Goal: Information Seeking & Learning: Learn about a topic

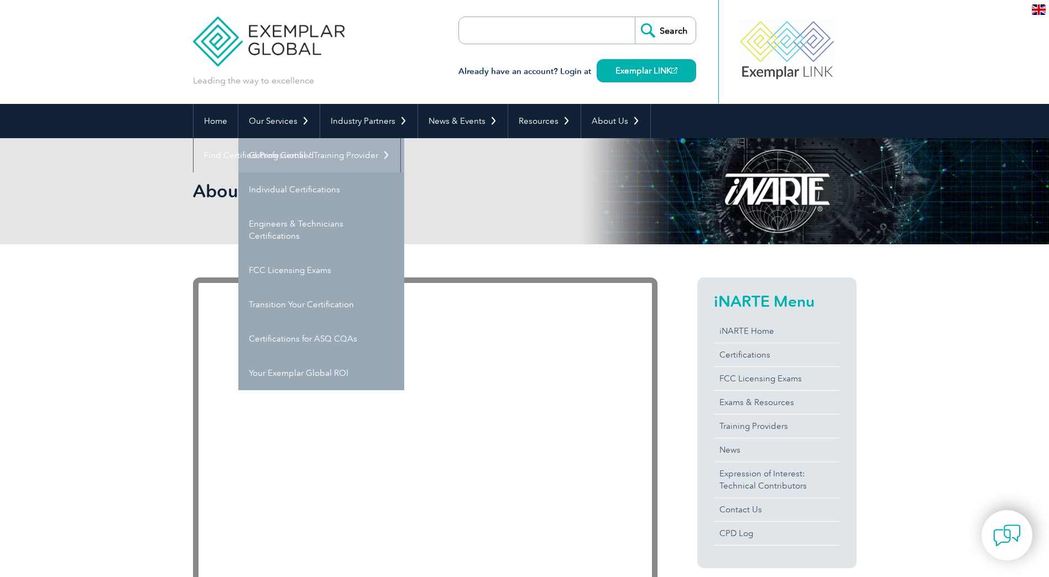
click at [299, 150] on link "Getting Certified" at bounding box center [321, 155] width 166 height 34
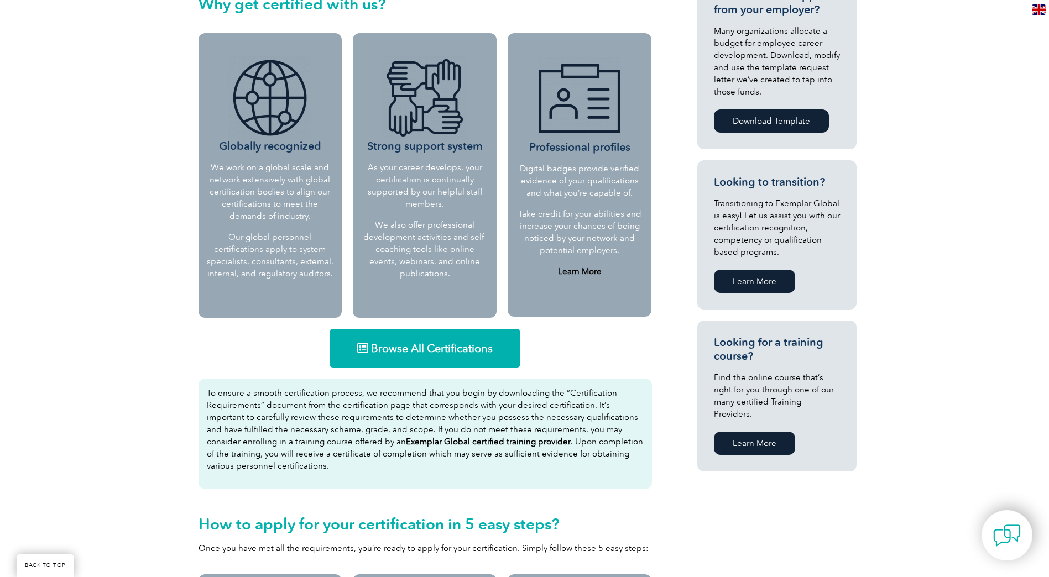
scroll to position [442, 0]
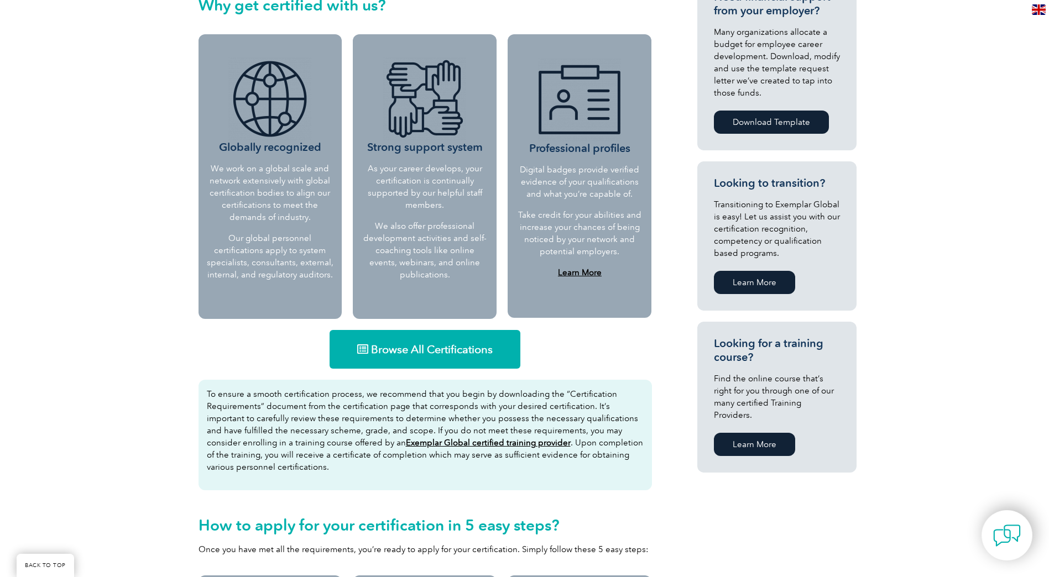
click at [447, 344] on span "Browse All Certifications" at bounding box center [432, 349] width 122 height 11
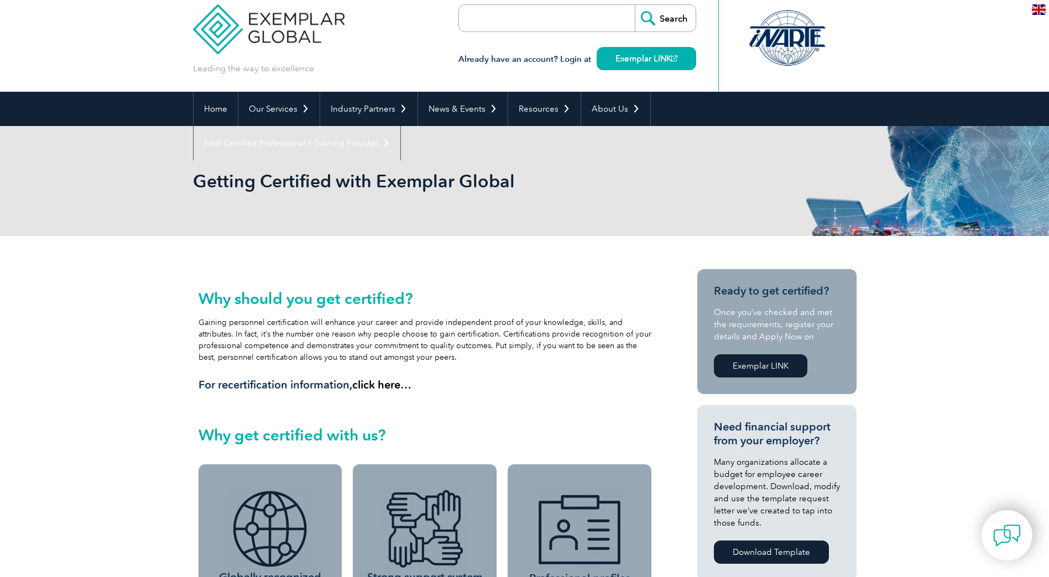
scroll to position [0, 0]
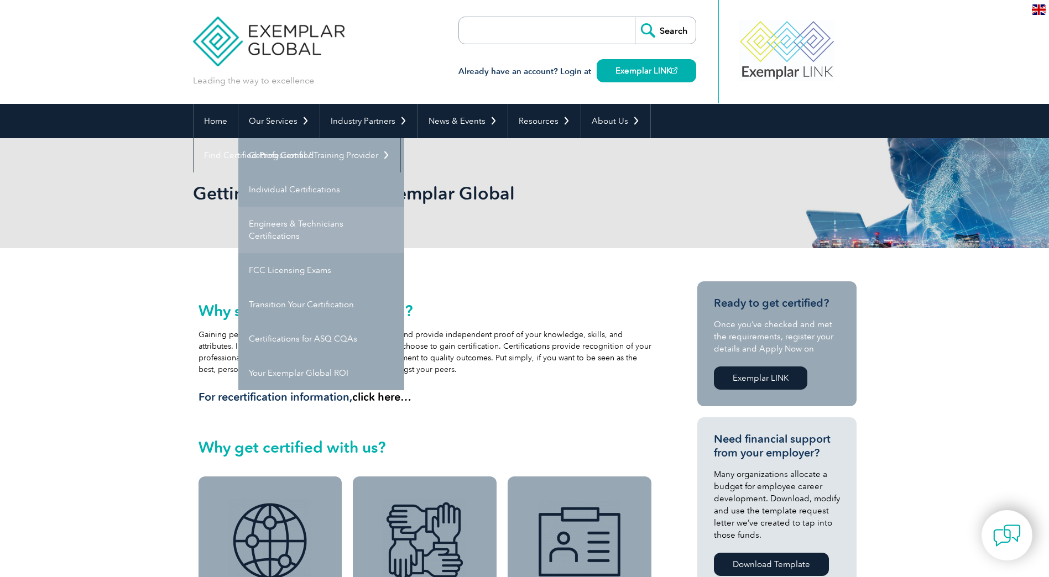
click at [286, 222] on link "Engineers & Technicians Certifications" at bounding box center [321, 230] width 166 height 46
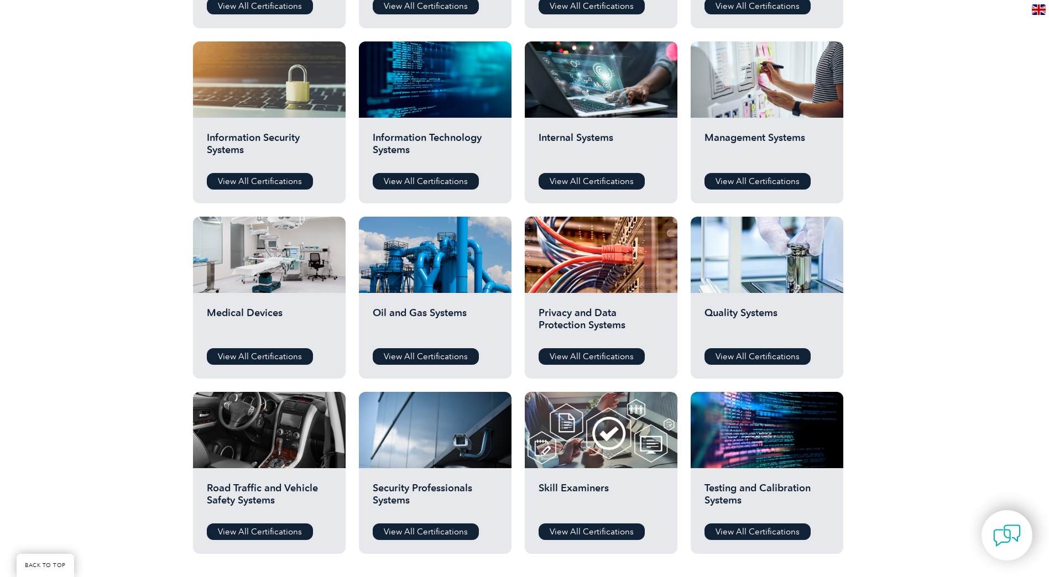
scroll to position [608, 0]
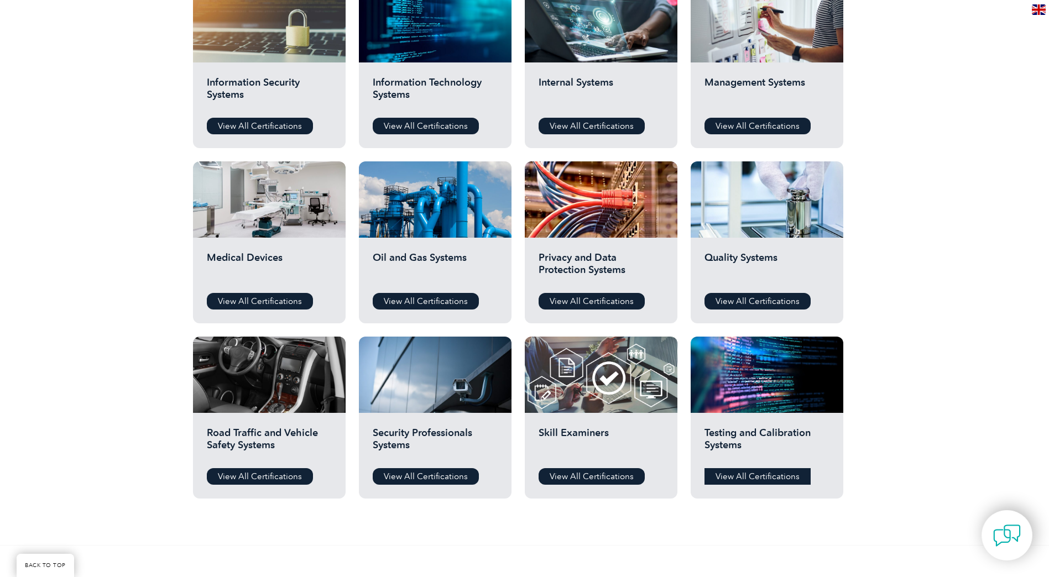
click at [788, 475] on link "View All Certifications" at bounding box center [758, 476] width 106 height 17
click at [760, 301] on link "View All Certifications" at bounding box center [758, 301] width 106 height 17
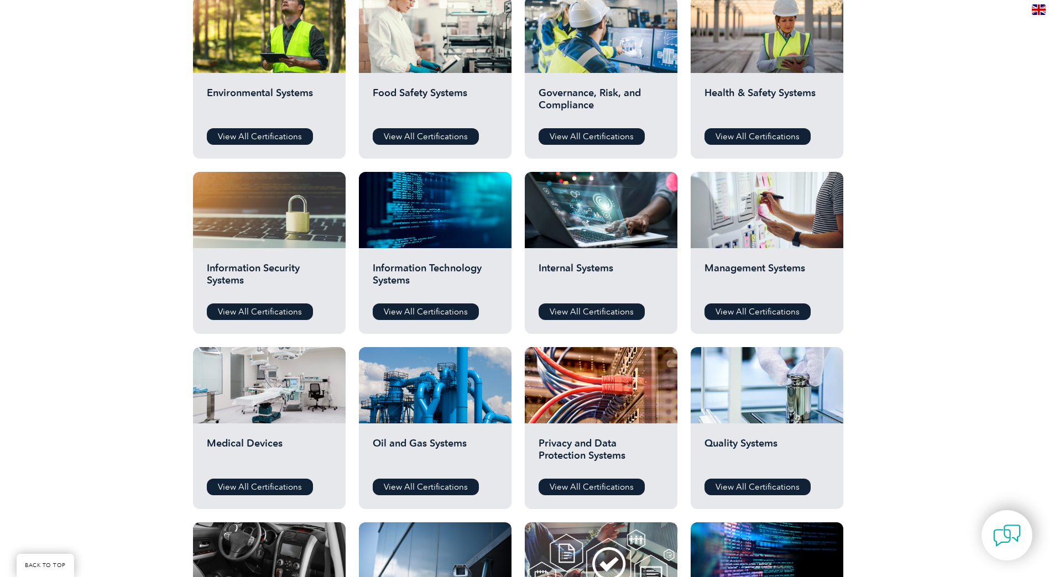
scroll to position [387, 0]
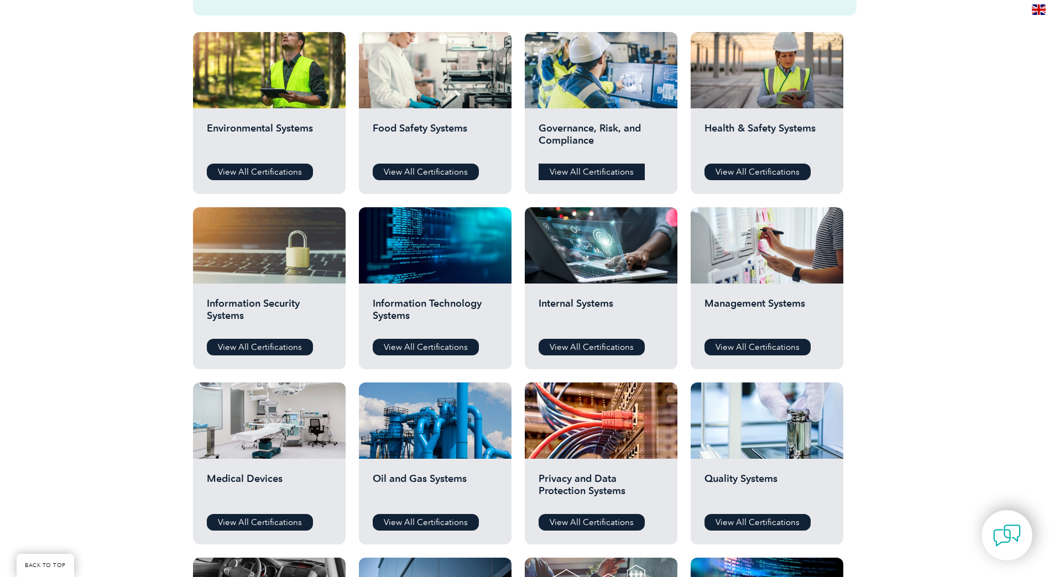
click at [612, 174] on link "View All Certifications" at bounding box center [592, 172] width 106 height 17
click at [771, 174] on link "View All Certifications" at bounding box center [758, 172] width 106 height 17
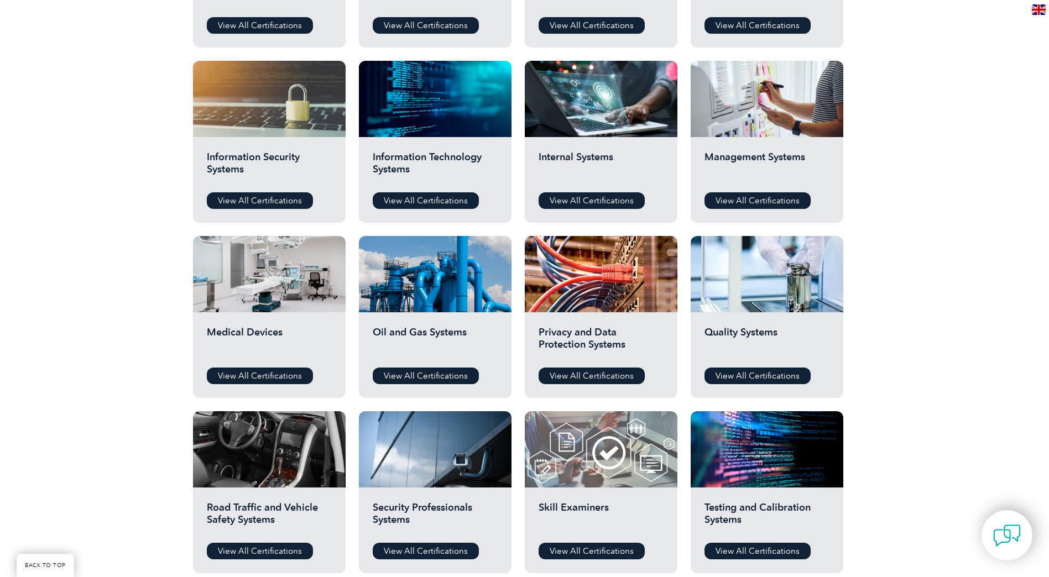
scroll to position [553, 0]
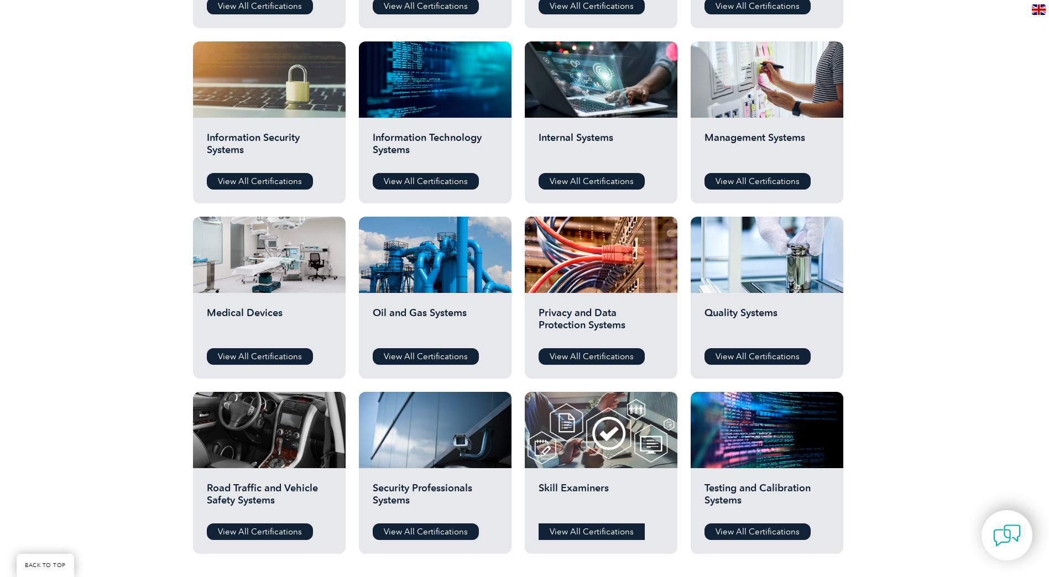
click at [608, 529] on link "View All Certifications" at bounding box center [592, 532] width 106 height 17
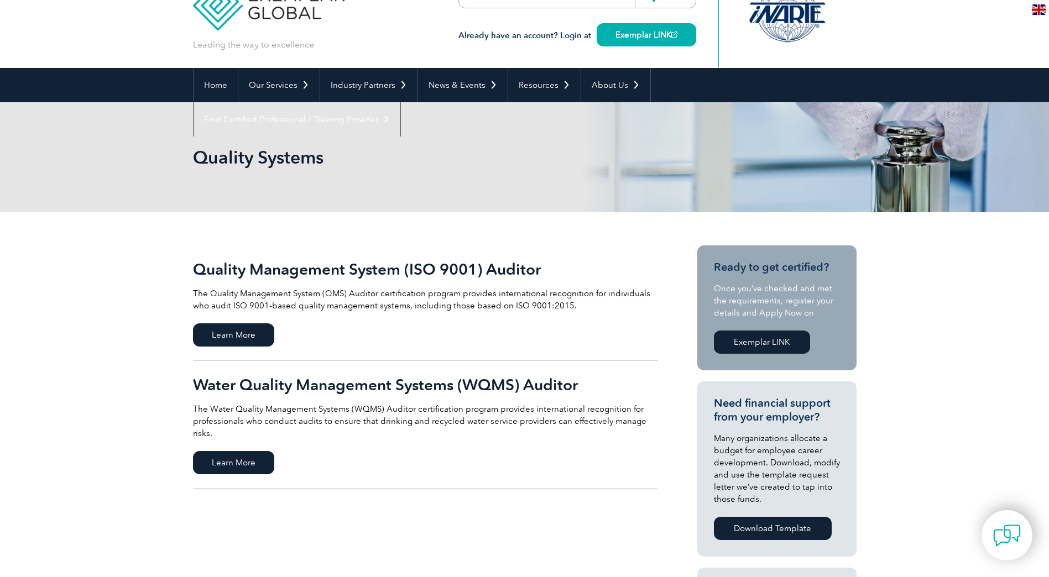
scroll to position [55, 0]
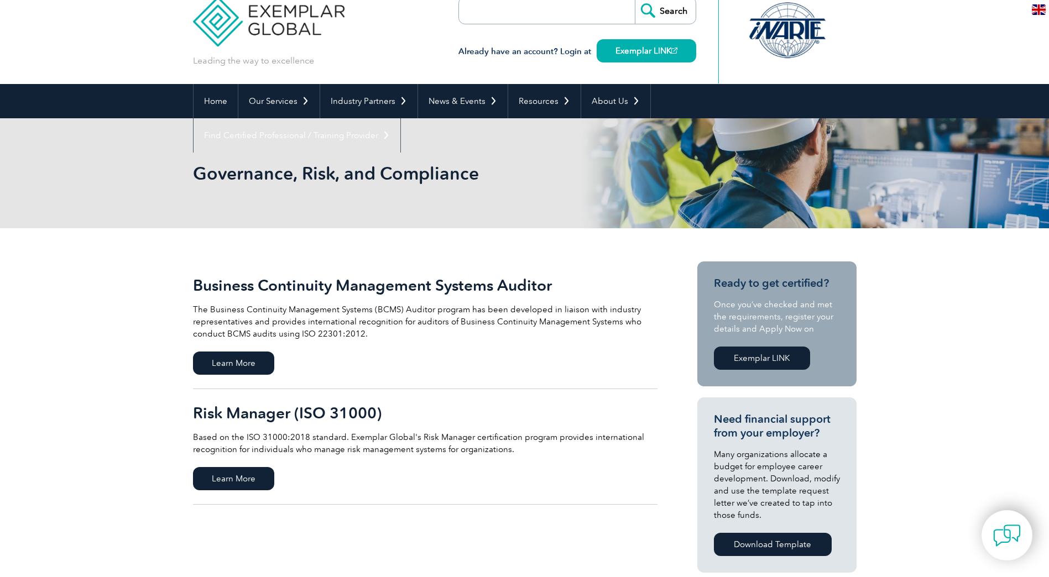
scroll to position [55, 0]
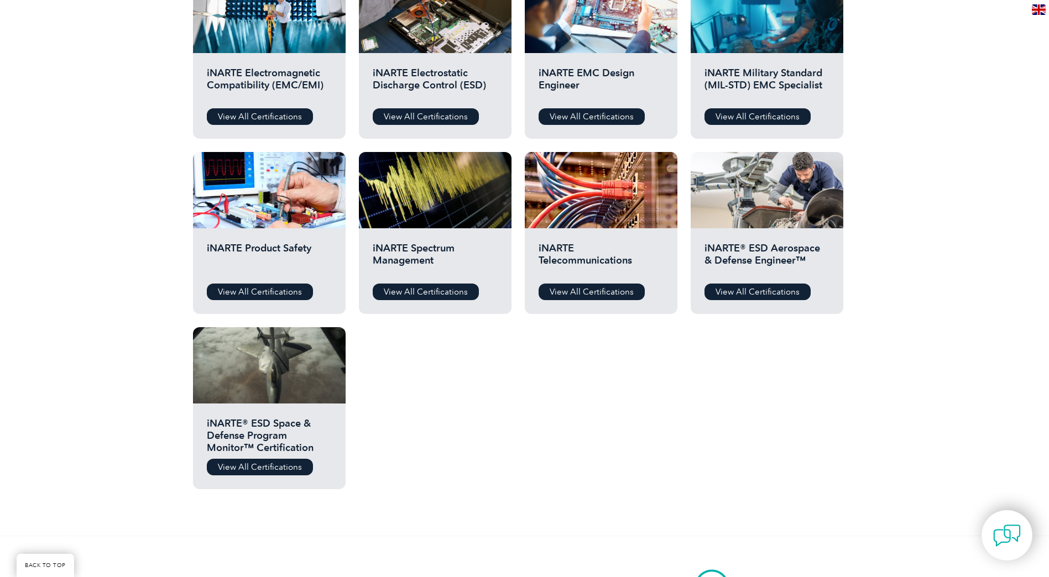
scroll to position [387, 0]
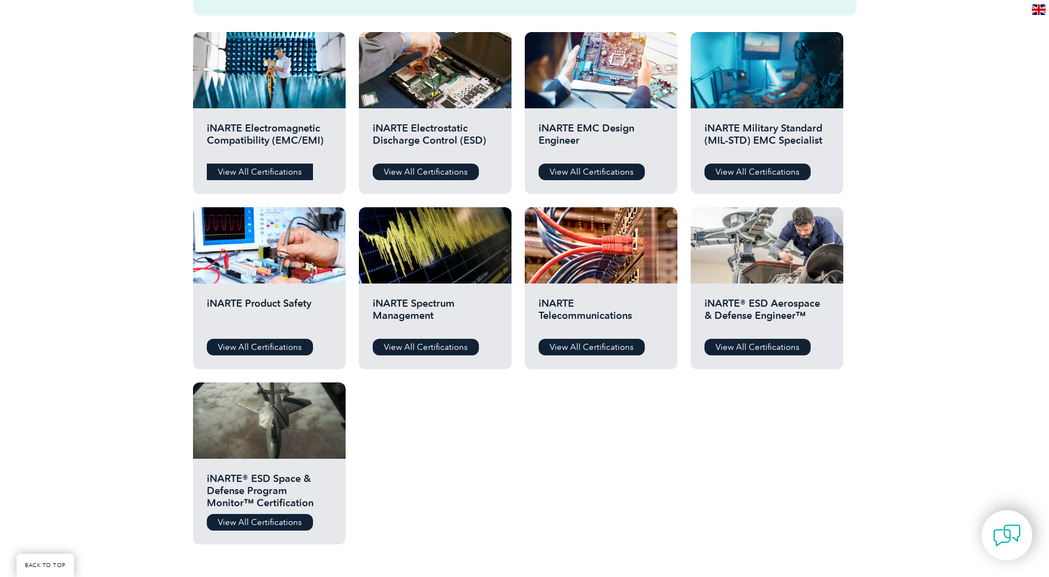
click at [264, 173] on link "View All Certifications" at bounding box center [260, 172] width 106 height 17
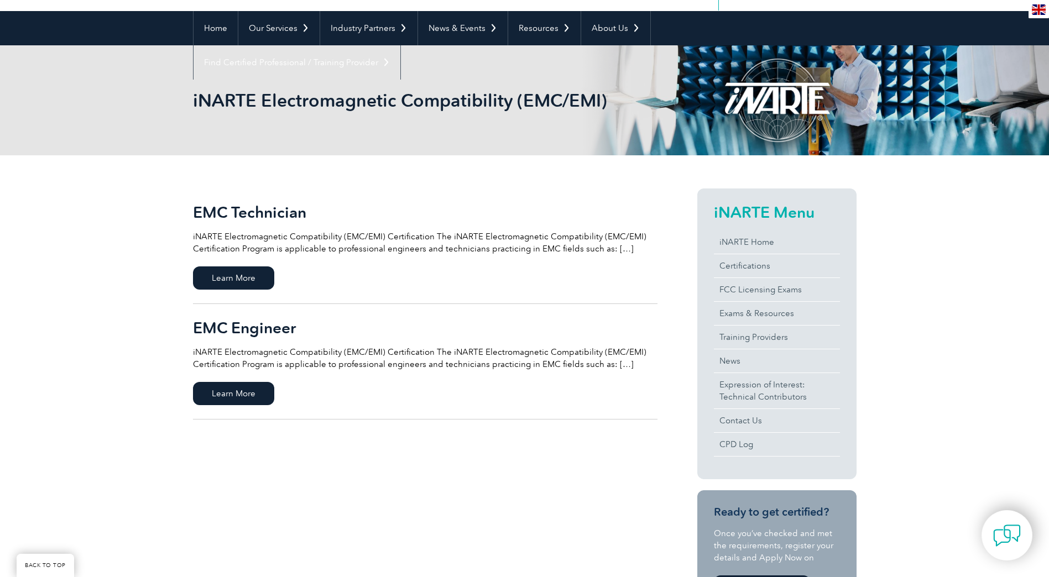
scroll to position [111, 0]
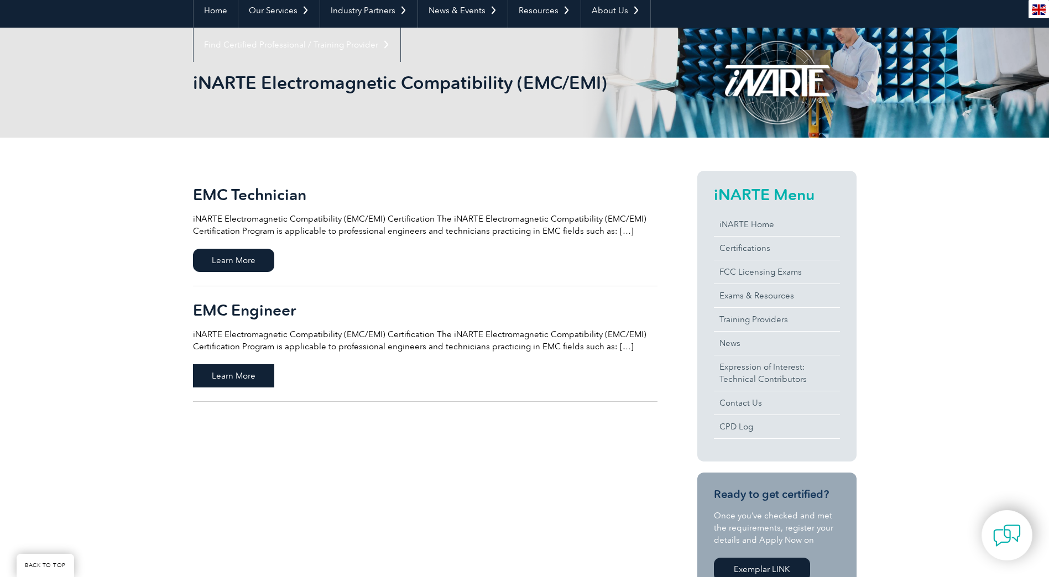
click at [258, 378] on span "Learn More" at bounding box center [233, 375] width 81 height 23
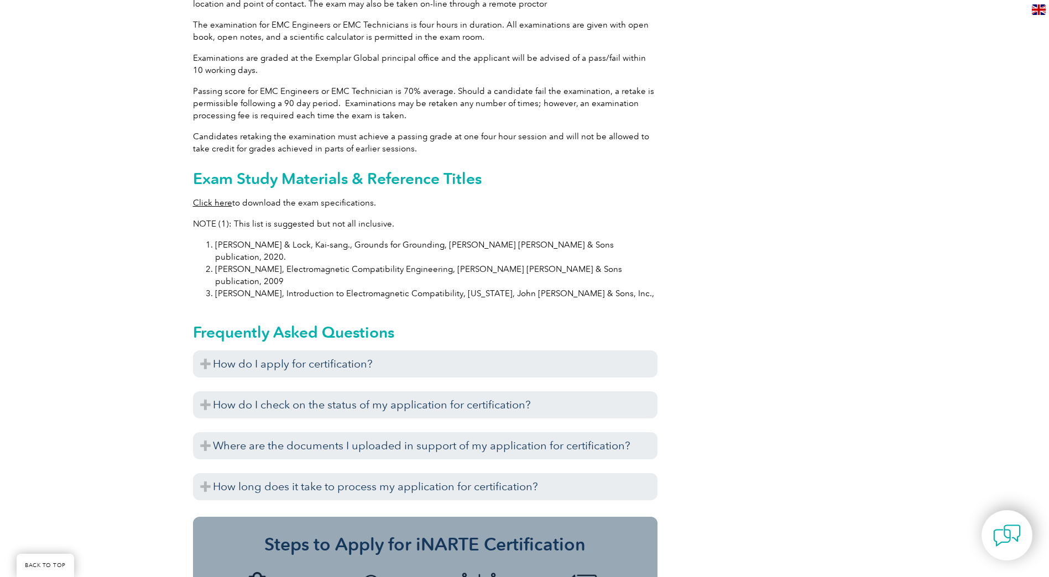
scroll to position [995, 0]
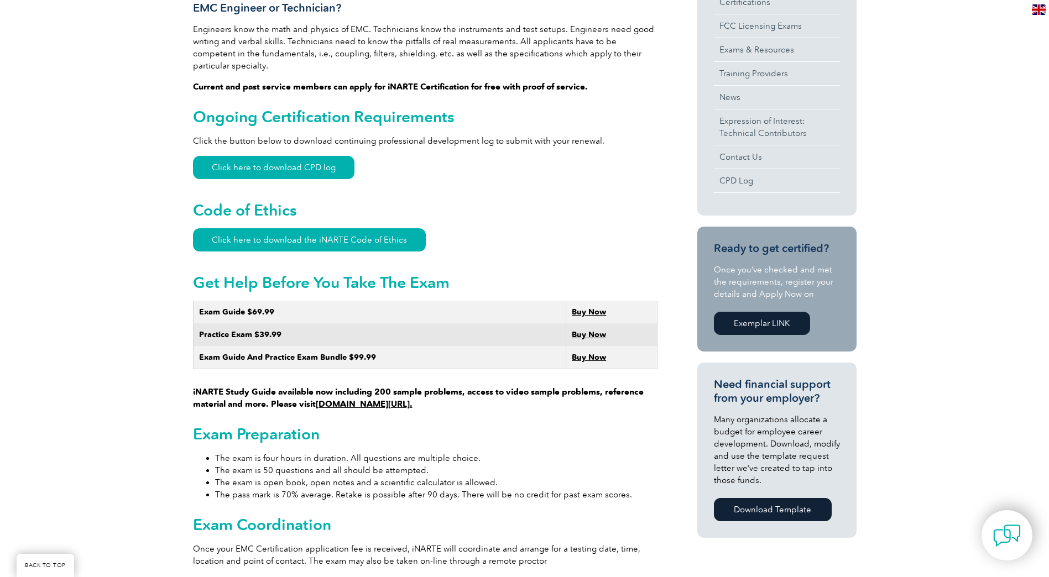
scroll to position [221, 0]
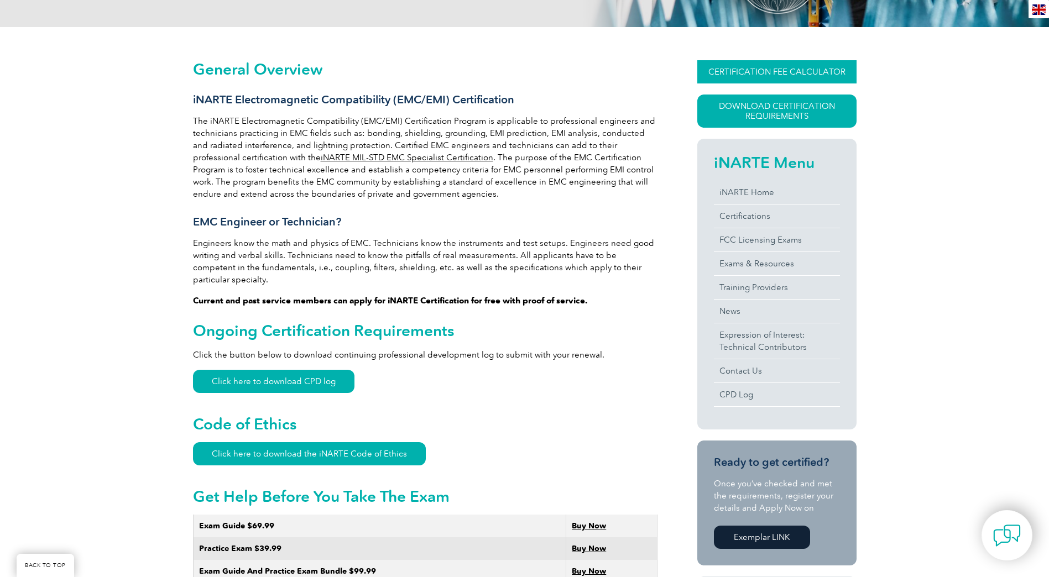
click at [789, 75] on link "CERTIFICATION FEE CALCULATOR" at bounding box center [776, 71] width 159 height 23
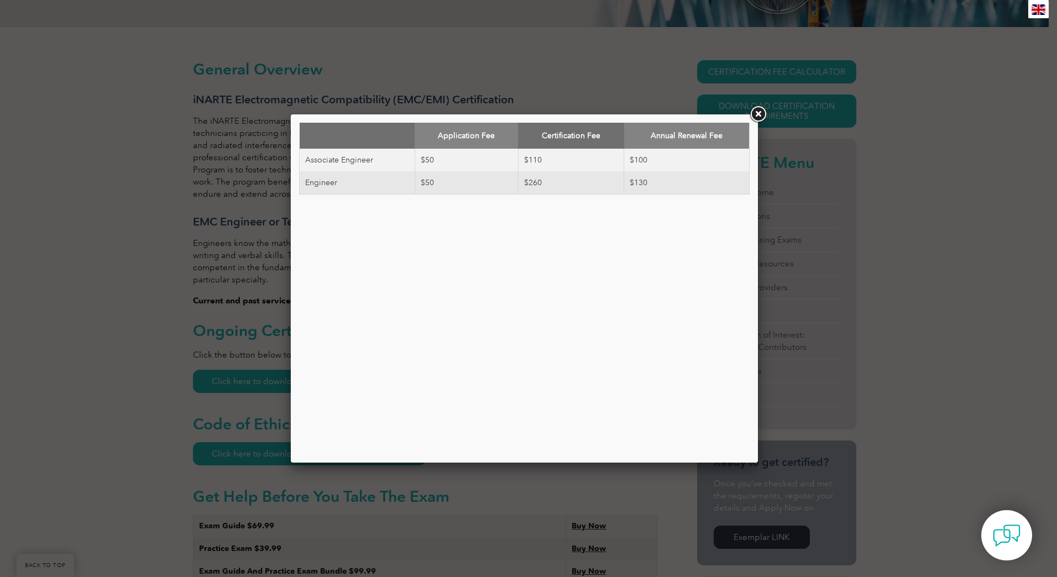
click at [755, 117] on link at bounding box center [758, 115] width 20 height 20
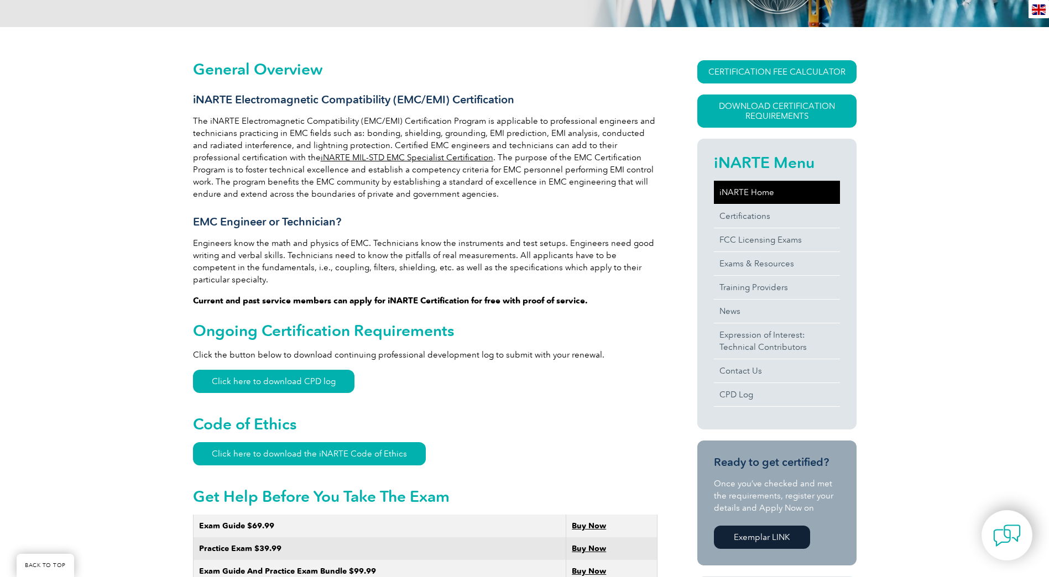
click at [744, 189] on link "iNARTE Home" at bounding box center [777, 192] width 126 height 23
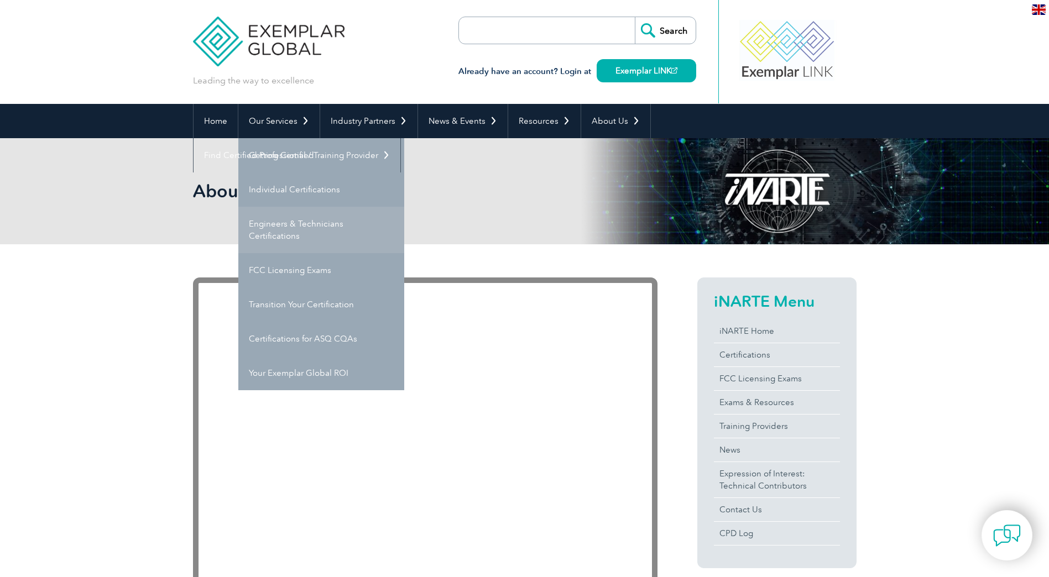
click at [298, 246] on link "Engineers & Technicians Certifications" at bounding box center [321, 230] width 166 height 46
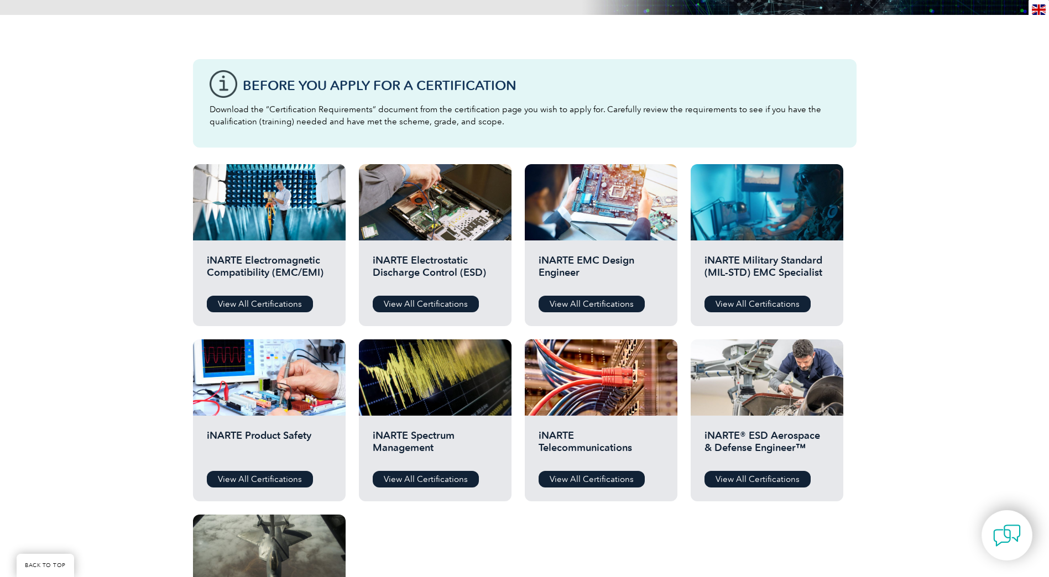
scroll to position [276, 0]
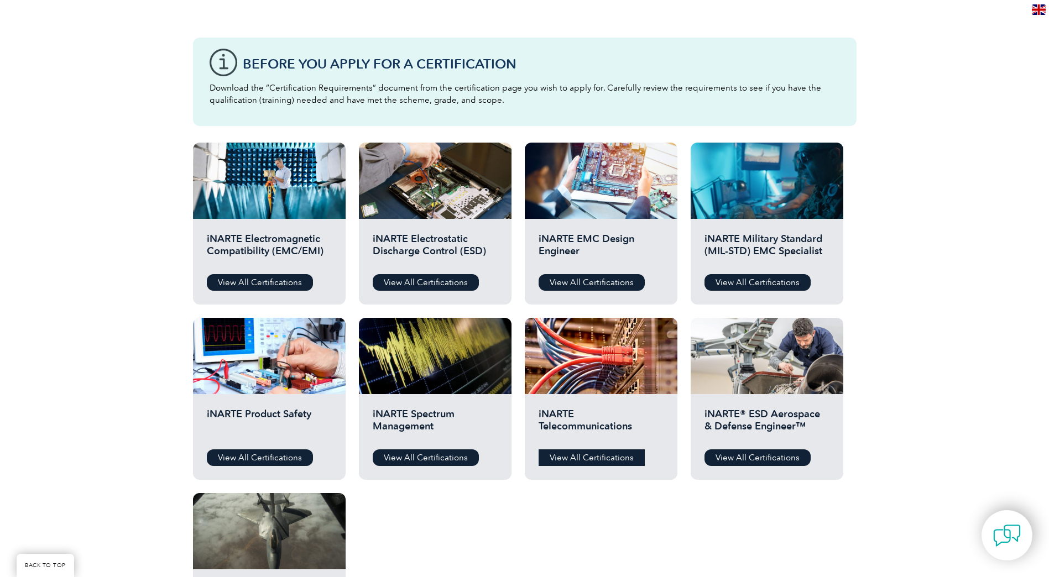
click at [589, 458] on link "View All Certifications" at bounding box center [592, 458] width 106 height 17
click at [432, 460] on link "View All Certifications" at bounding box center [426, 458] width 106 height 17
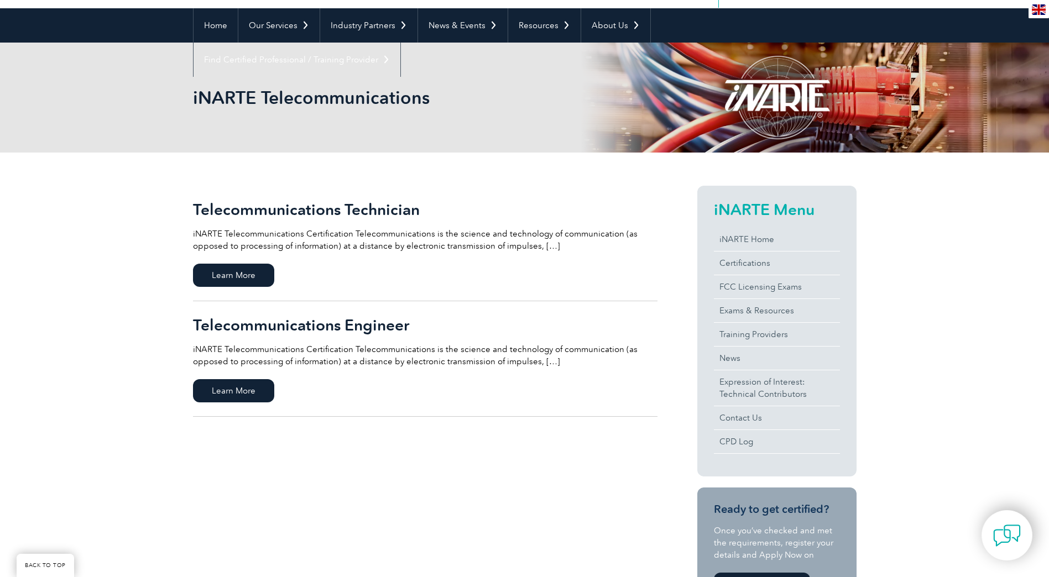
scroll to position [111, 0]
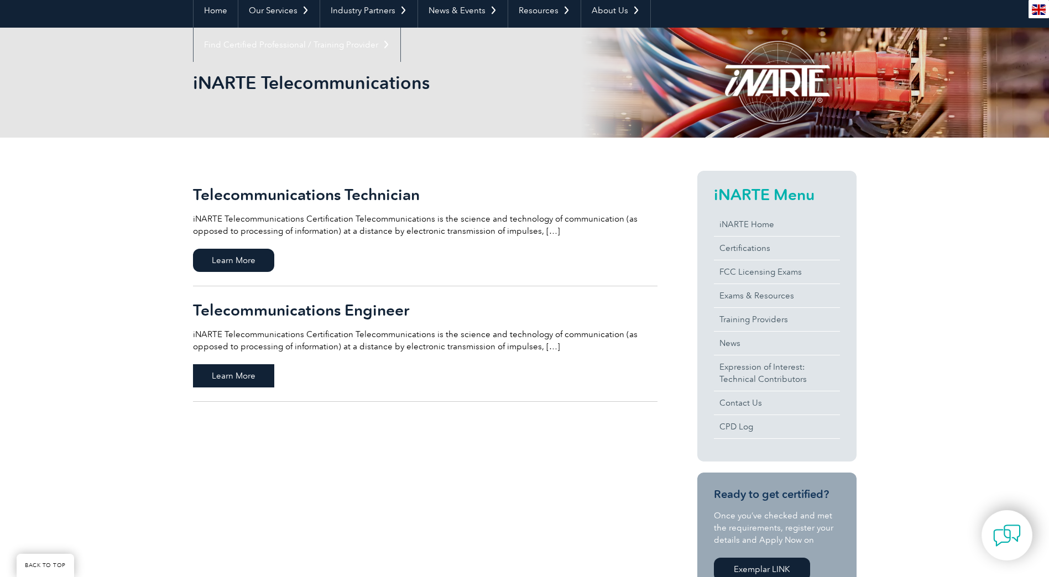
click at [225, 372] on span "Learn More" at bounding box center [233, 375] width 81 height 23
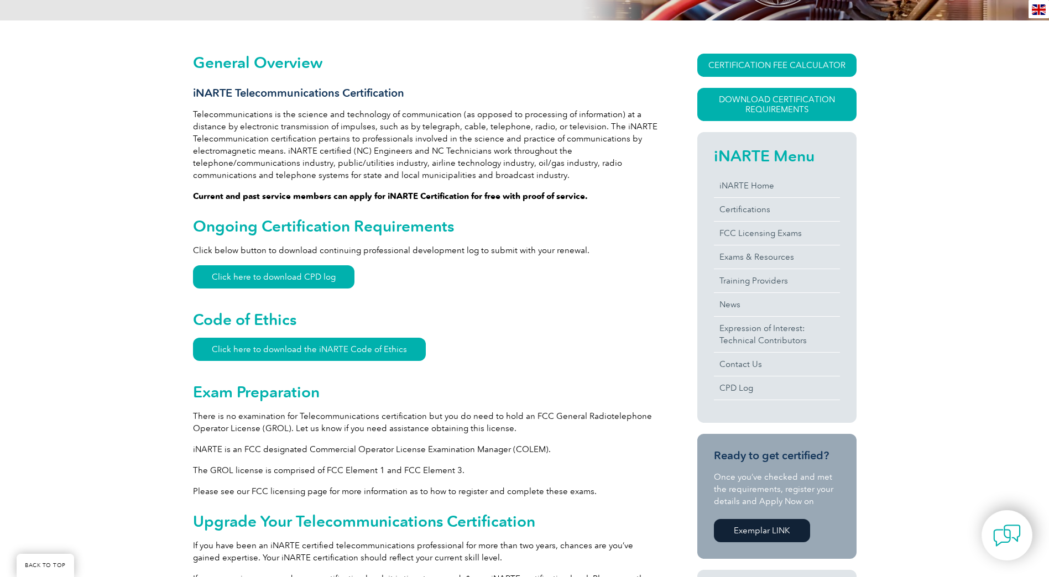
scroll to position [221, 0]
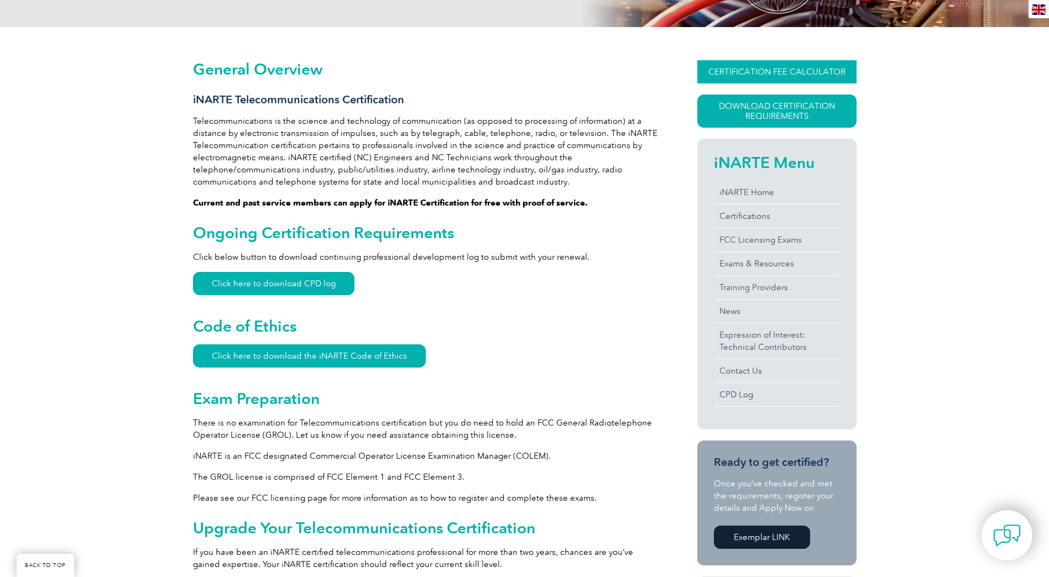
click at [756, 69] on link "CERTIFICATION FEE CALCULATOR" at bounding box center [776, 71] width 159 height 23
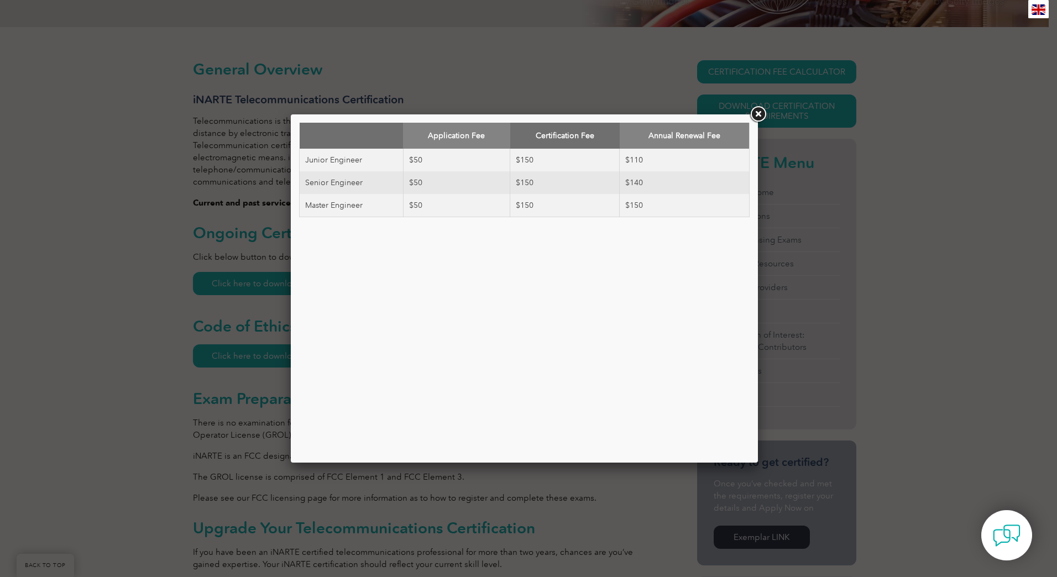
click at [758, 113] on link at bounding box center [758, 115] width 20 height 20
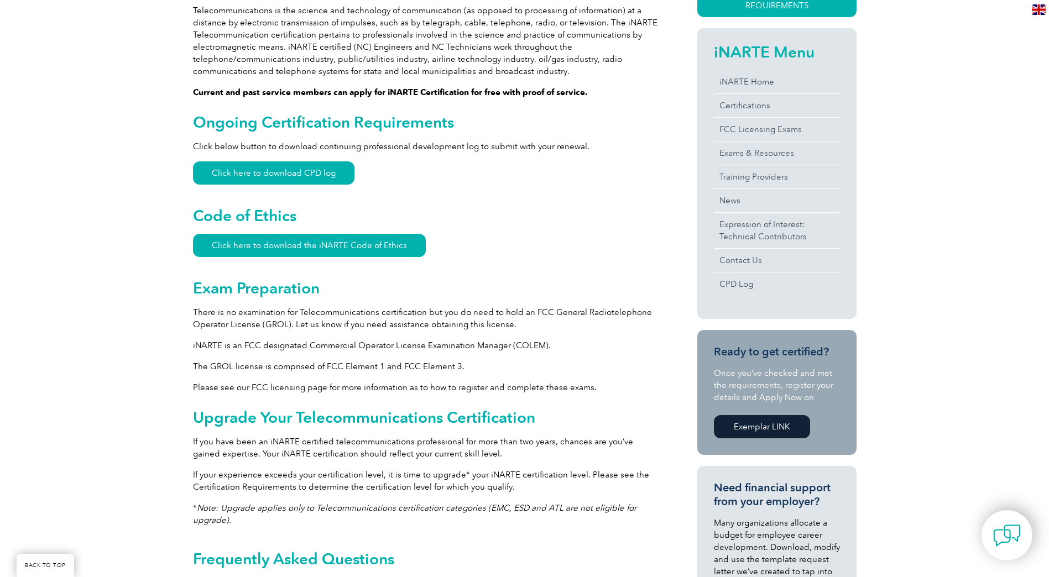
scroll to position [387, 0]
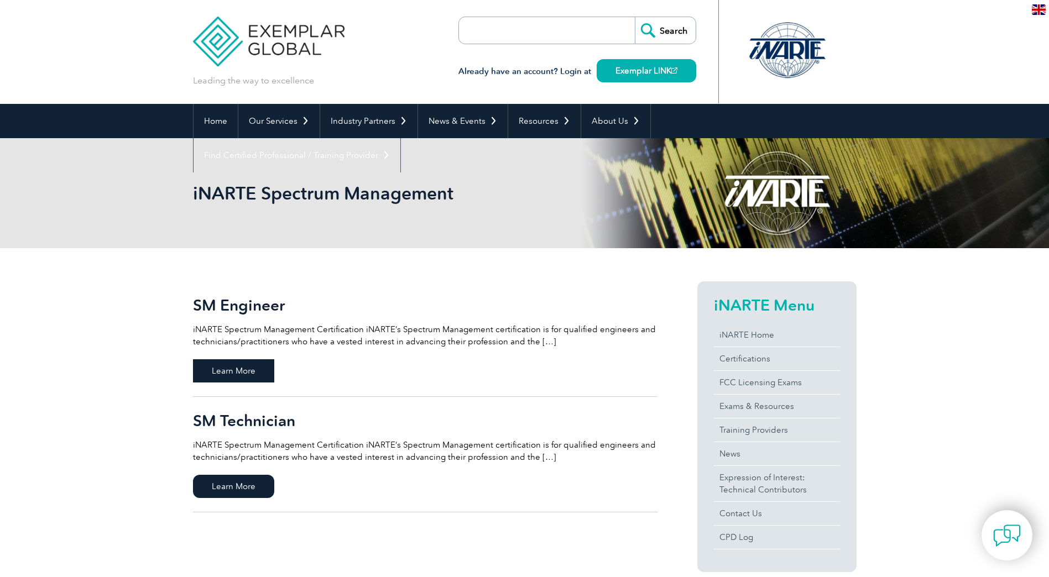
click at [253, 367] on span "Learn More" at bounding box center [233, 370] width 81 height 23
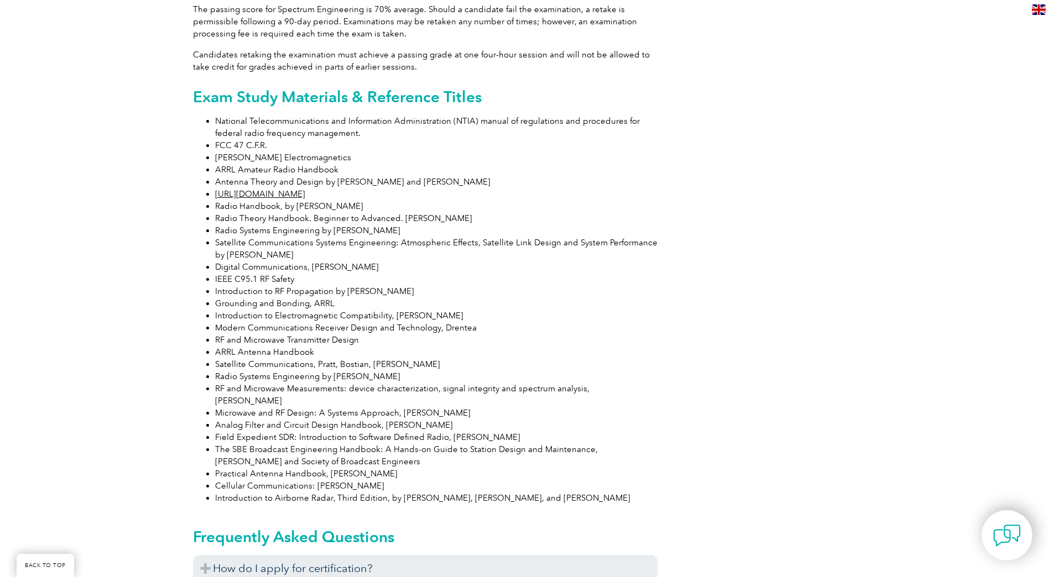
scroll to position [1106, 0]
